Goal: Check status: Check status

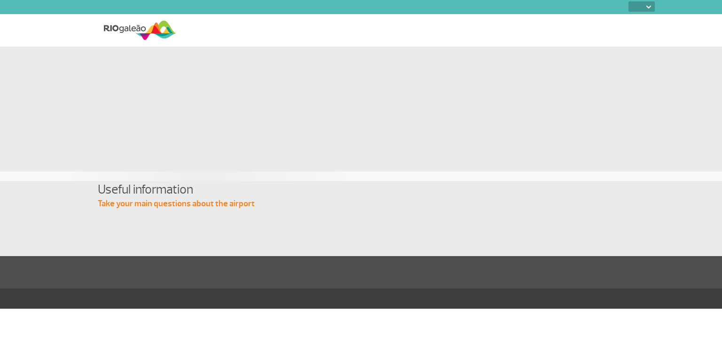
select select
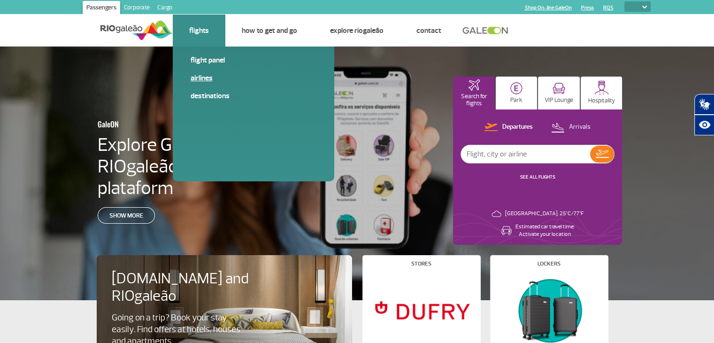
click at [202, 80] on link "Airlines" at bounding box center [254, 78] width 126 height 10
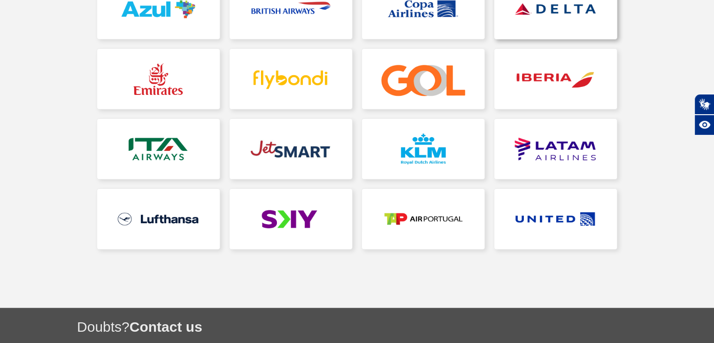
scroll to position [334, 0]
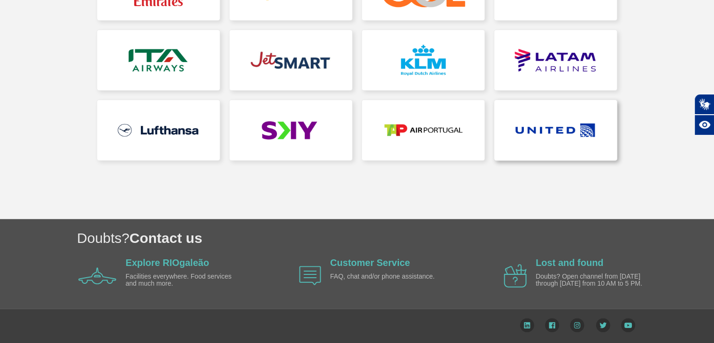
click at [571, 138] on link at bounding box center [556, 130] width 123 height 60
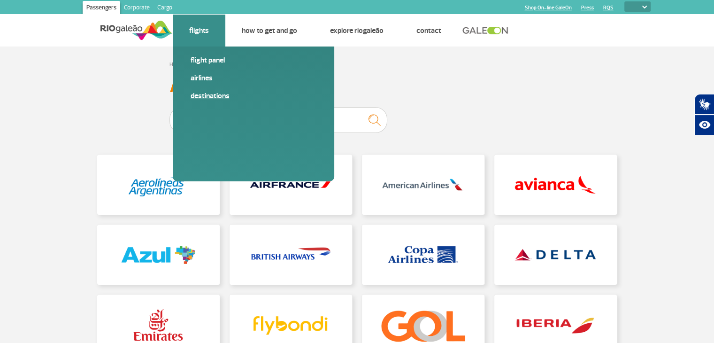
click at [207, 100] on link "Destinations" at bounding box center [254, 96] width 126 height 10
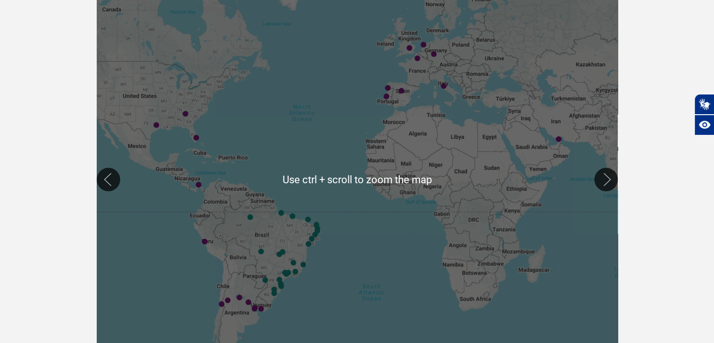
scroll to position [141, 0]
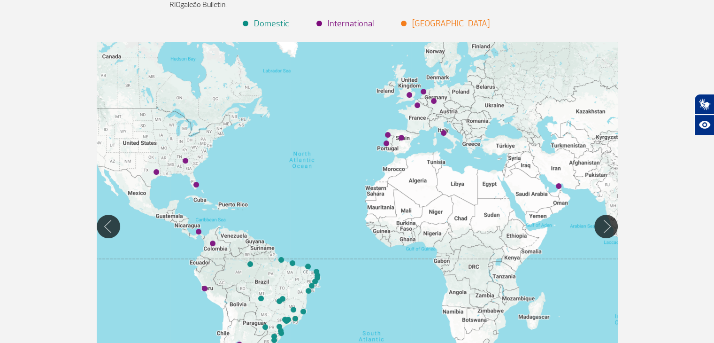
click at [321, 186] on div at bounding box center [357, 226] width 521 height 369
click at [196, 183] on img "Miami (MIA)" at bounding box center [197, 185] width 6 height 6
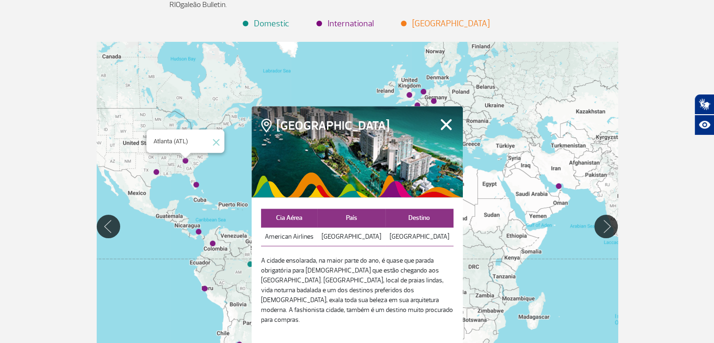
click at [183, 160] on img "Atlanta (ATL)" at bounding box center [186, 161] width 6 height 6
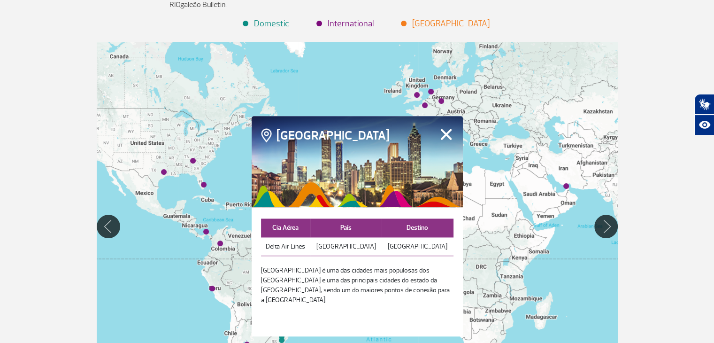
click at [155, 172] on div at bounding box center [357, 226] width 521 height 369
click at [163, 171] on img "Houston (HOU)" at bounding box center [164, 173] width 6 height 6
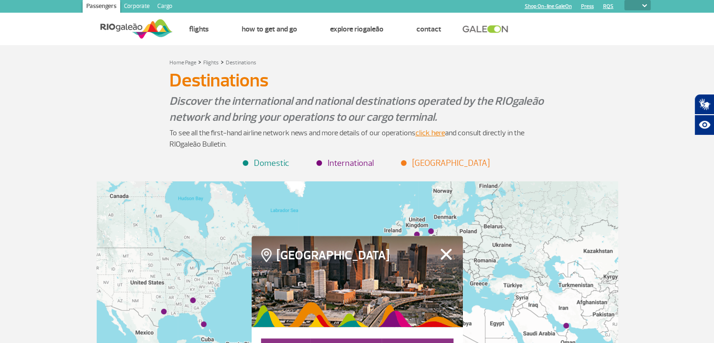
scroll to position [0, 0]
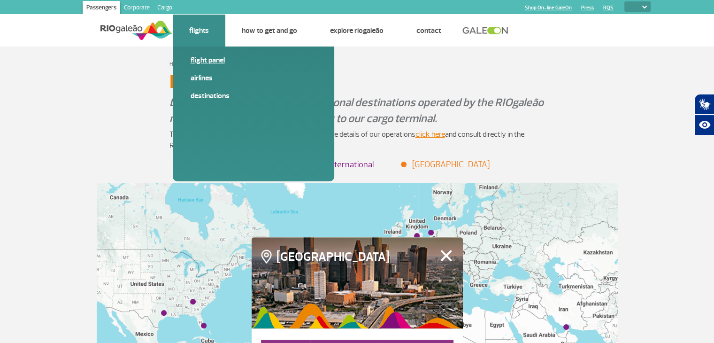
click at [199, 59] on link "Flight panel" at bounding box center [254, 60] width 126 height 10
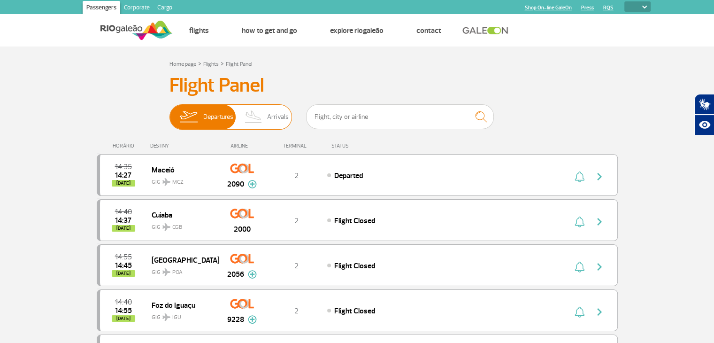
click at [272, 122] on span "Arrivals" at bounding box center [278, 117] width 22 height 24
click at [170, 112] on input "Departures Arrivals" at bounding box center [170, 112] width 0 height 0
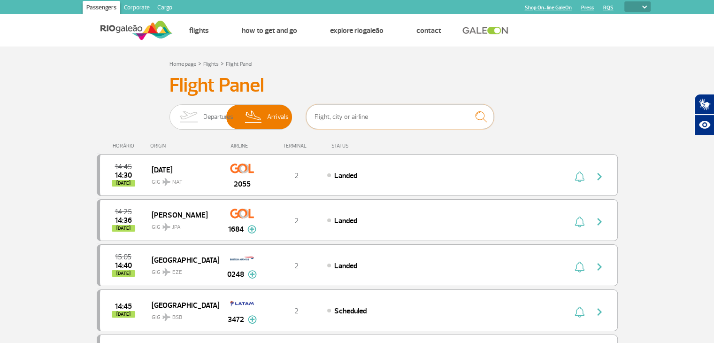
click at [354, 113] on input "text" at bounding box center [400, 116] width 188 height 25
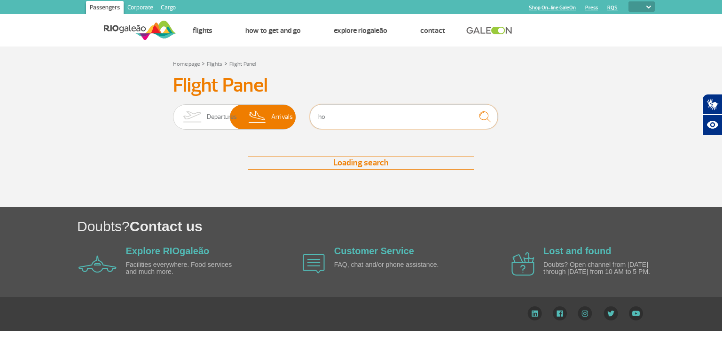
type input "h"
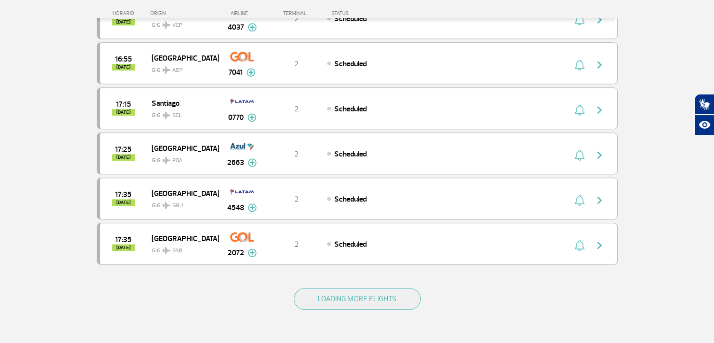
scroll to position [799, 0]
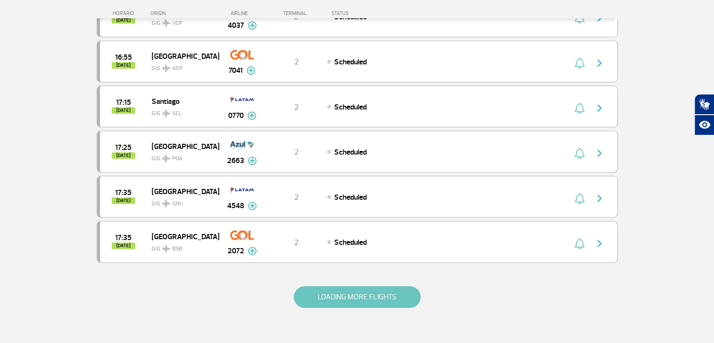
click at [344, 286] on button "LOADING MORE FLIGHTS" at bounding box center [357, 297] width 127 height 22
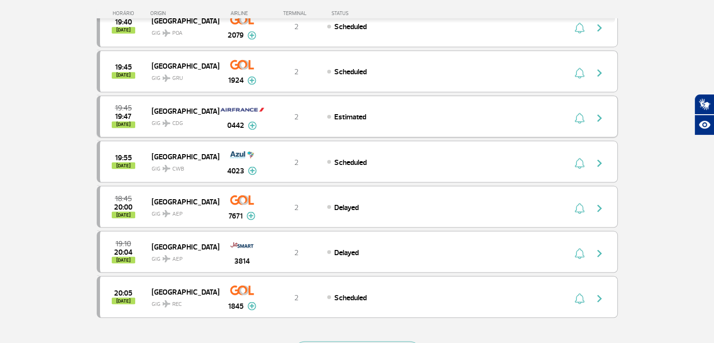
scroll to position [1691, 0]
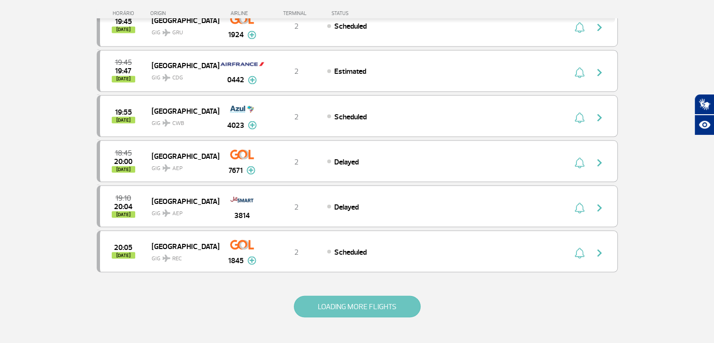
click at [358, 295] on button "LOADING MORE FLIGHTS" at bounding box center [357, 306] width 127 height 22
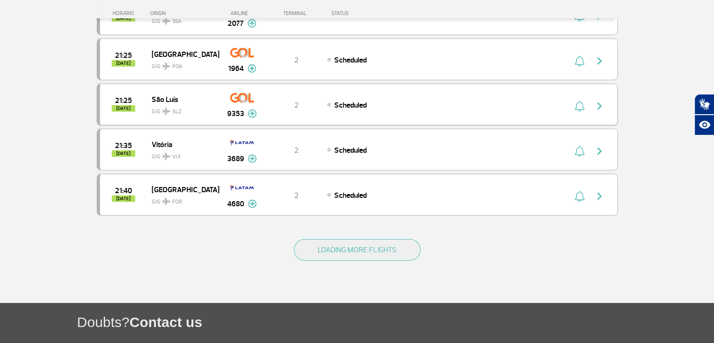
scroll to position [2678, 0]
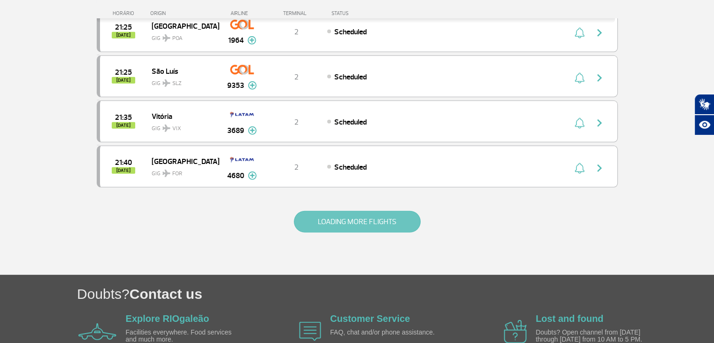
click at [391, 211] on button "LOADING MORE FLIGHTS" at bounding box center [357, 222] width 127 height 22
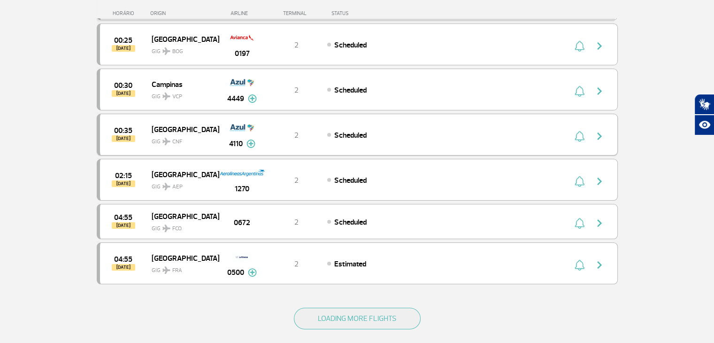
scroll to position [3523, 0]
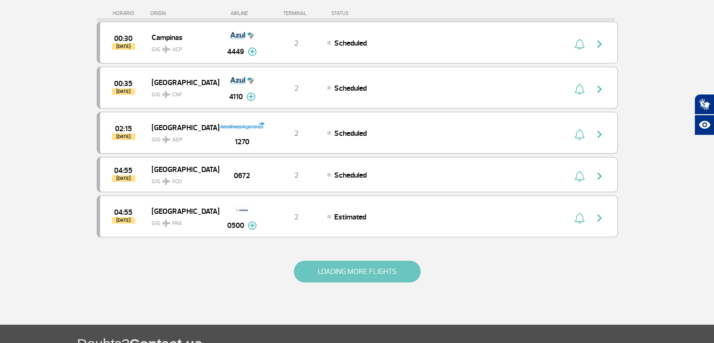
click at [380, 261] on button "LOADING MORE FLIGHTS" at bounding box center [357, 272] width 127 height 22
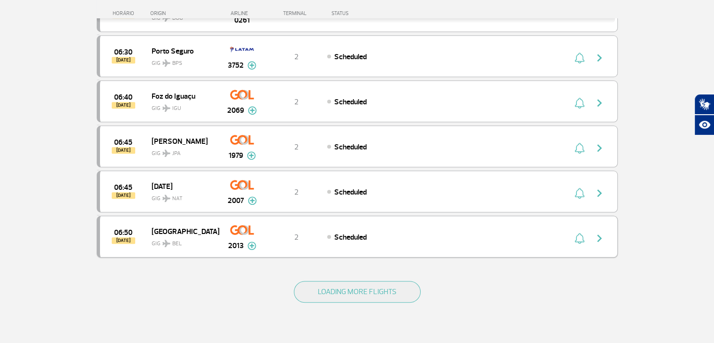
scroll to position [4416, 0]
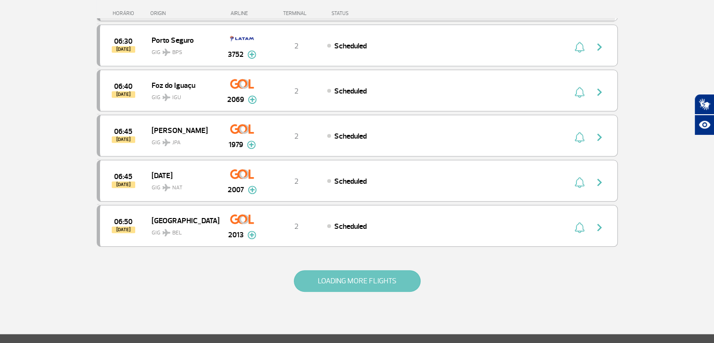
click at [377, 270] on button "LOADING MORE FLIGHTS" at bounding box center [357, 281] width 127 height 22
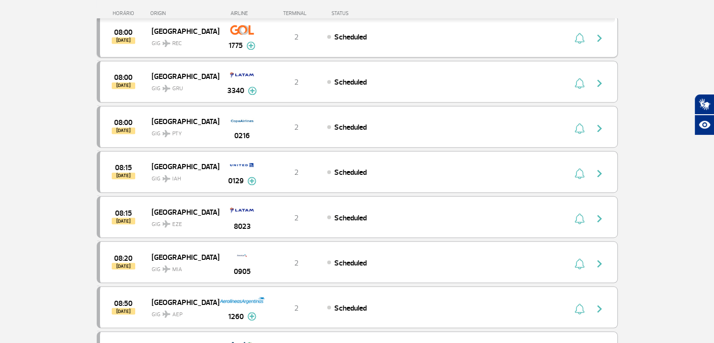
scroll to position [5167, 0]
